Goal: Communication & Community: Answer question/provide support

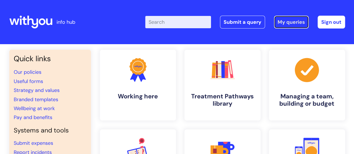
click at [294, 22] on link "My queries" at bounding box center [291, 22] width 35 height 13
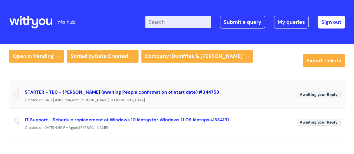
click at [116, 93] on link "STARTER - TBC - [PERSON_NAME] (awaiting People confirmation of start date) #344…" at bounding box center [122, 92] width 194 height 6
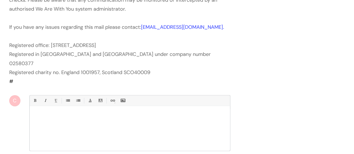
scroll to position [363, 0]
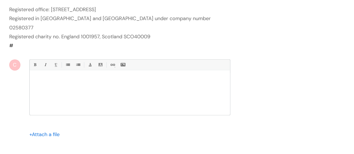
click at [132, 73] on div at bounding box center [130, 94] width 200 height 42
type input "Please Wait..."
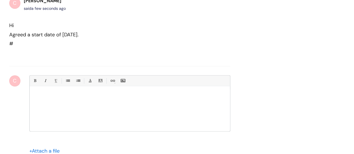
scroll to position [440, 0]
